Goal: Task Accomplishment & Management: Manage account settings

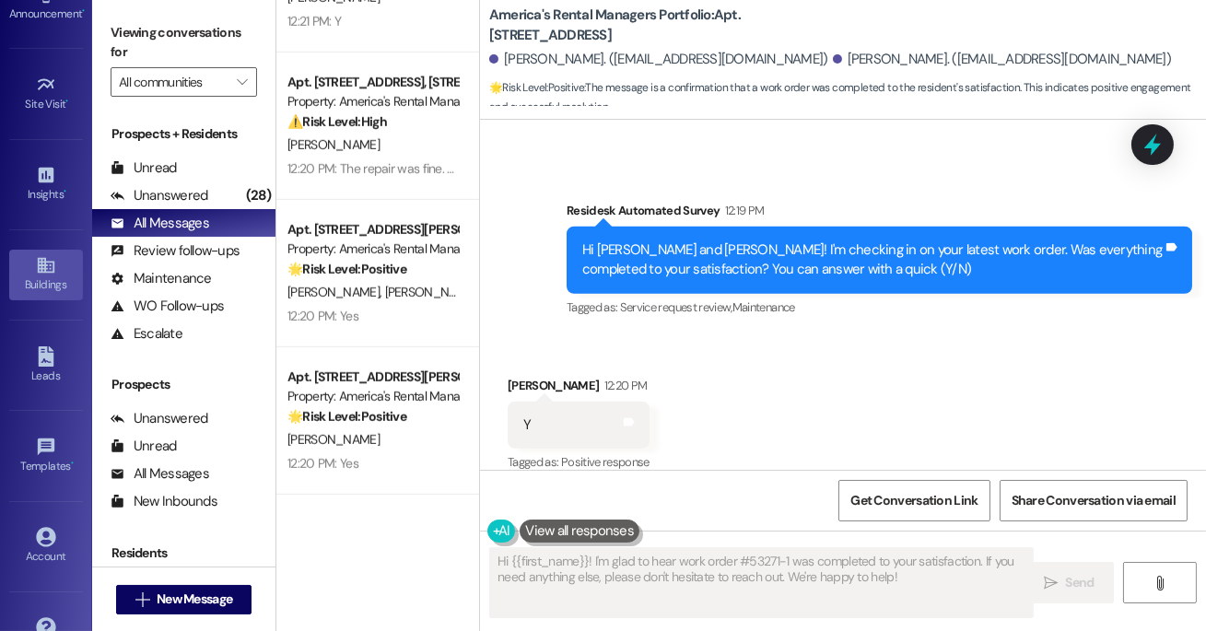
scroll to position [245, 0]
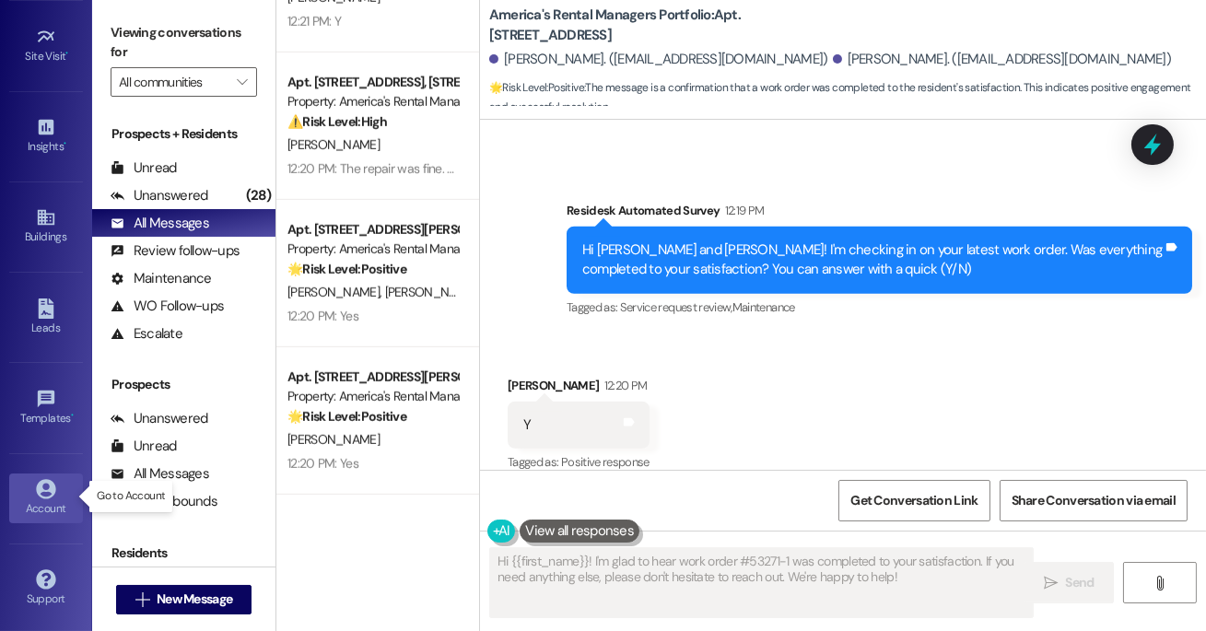
click at [54, 494] on link "Account" at bounding box center [46, 499] width 74 height 50
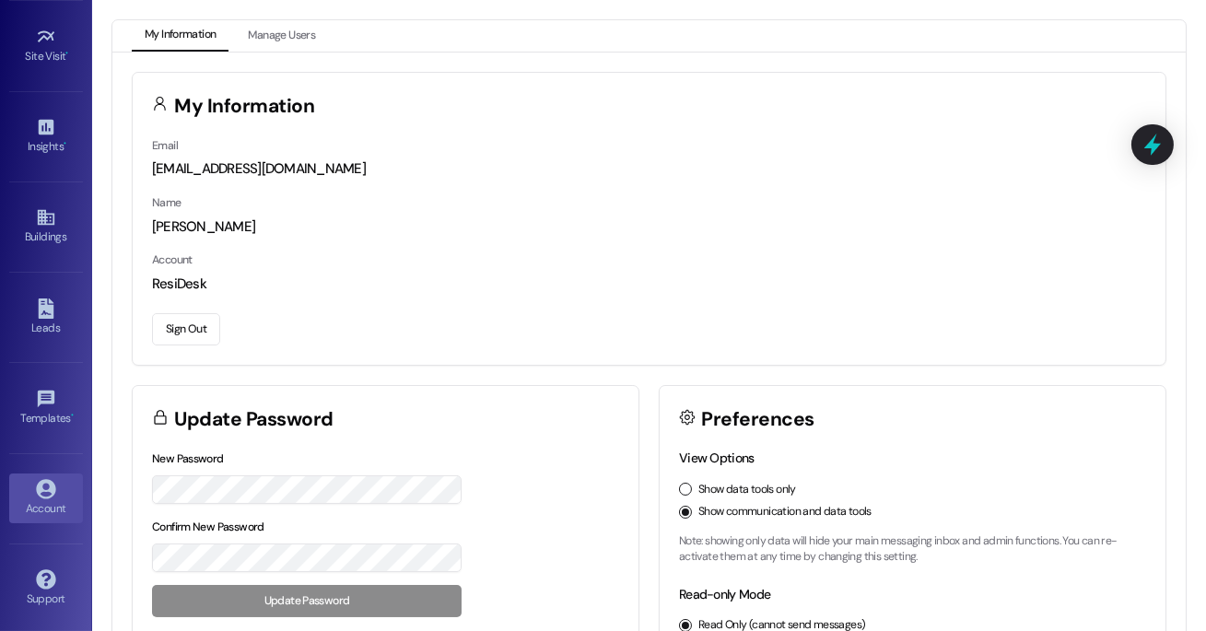
click at [184, 338] on button "Sign Out" at bounding box center [186, 329] width 68 height 32
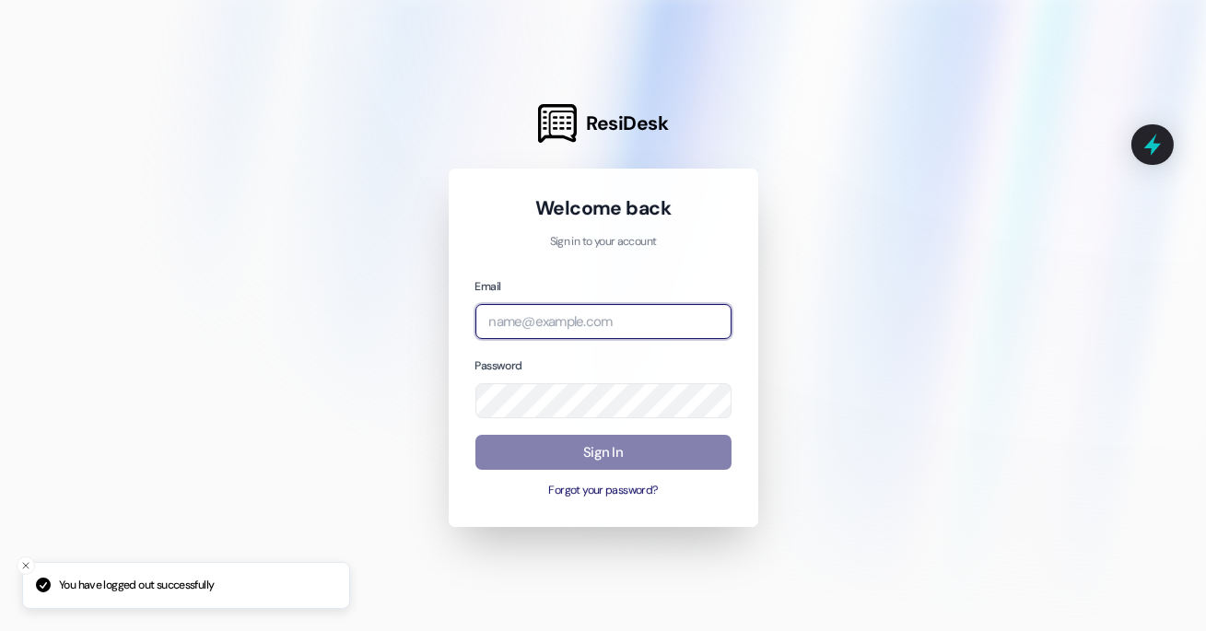
click at [549, 327] on input "email" at bounding box center [604, 322] width 256 height 36
type input "a"
click at [0, 630] on com-1password-button at bounding box center [0, 631] width 0 height 0
type input "[EMAIL_ADDRESS][DOMAIN_NAME]"
